Goal: Find specific page/section: Find specific page/section

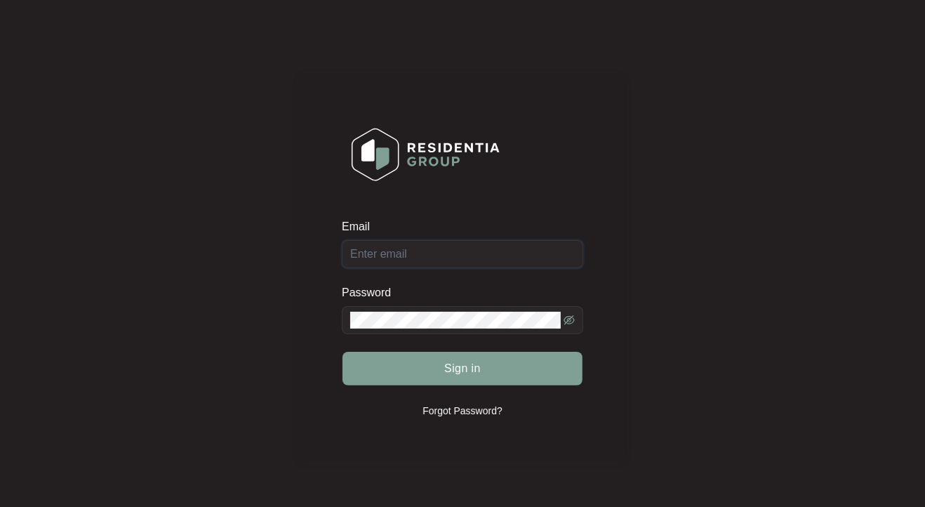
type input "[EMAIL_ADDRESS][DOMAIN_NAME]"
click at [477, 366] on span "Sign in" at bounding box center [462, 368] width 37 height 17
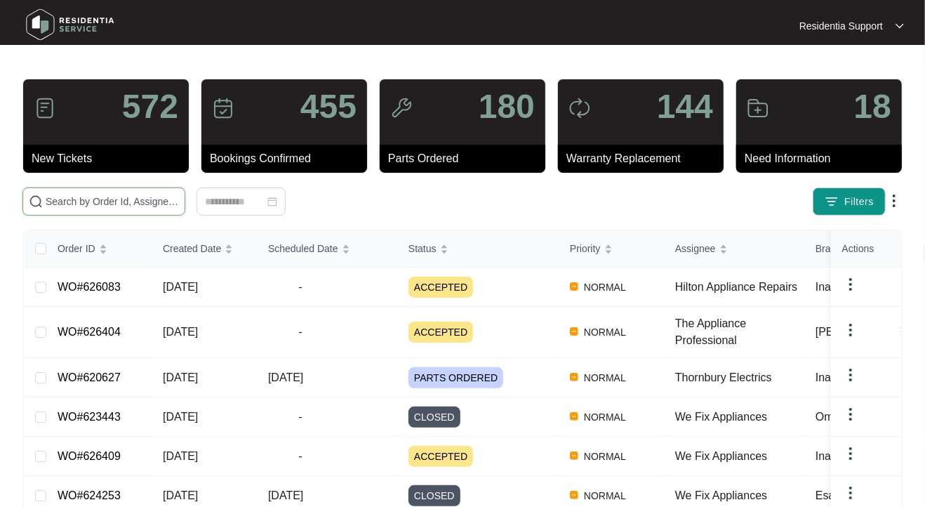
click at [102, 199] on input "text" at bounding box center [112, 201] width 133 height 15
paste input "624109"
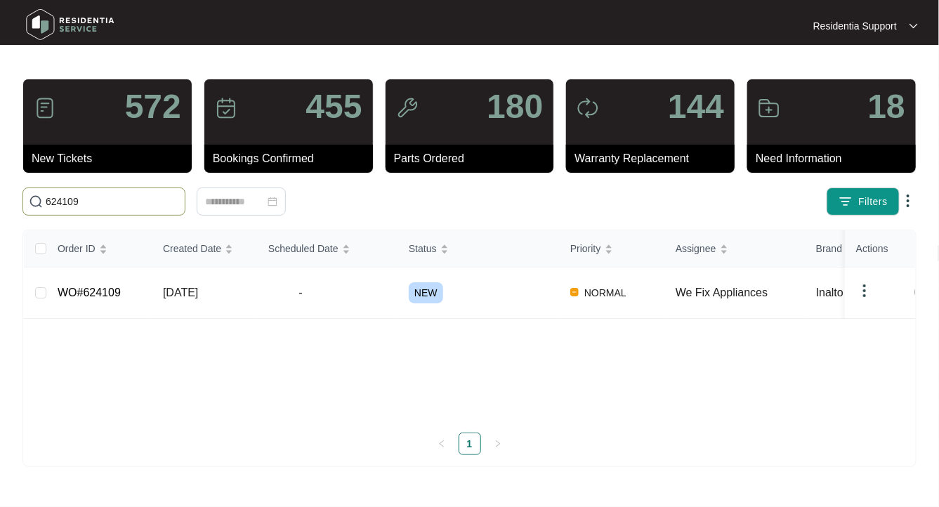
type input "624109"
click at [703, 296] on td "We Fix Appliances" at bounding box center [734, 292] width 140 height 51
click at [698, 284] on div "We Fix Appliances" at bounding box center [739, 292] width 129 height 17
